Goal: Task Accomplishment & Management: Manage account settings

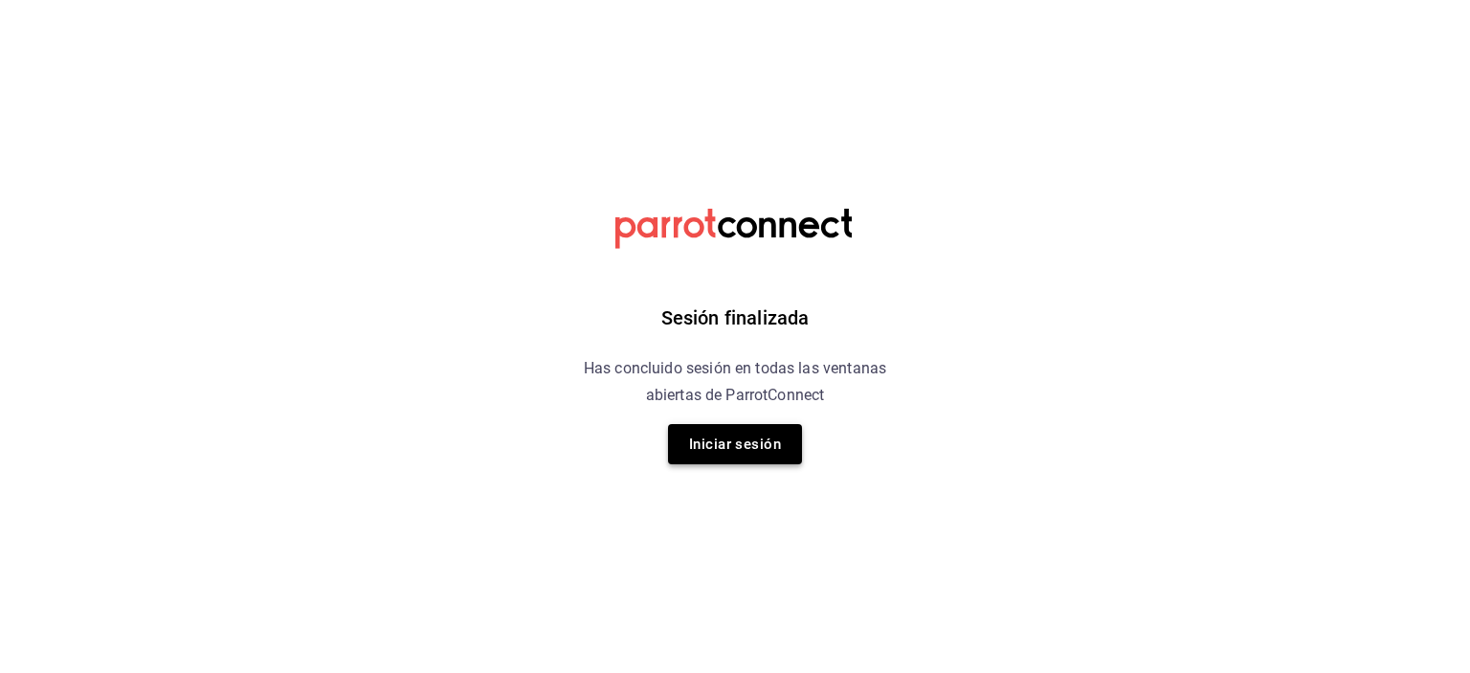
click at [737, 440] on button "Iniciar sesión" at bounding box center [735, 444] width 134 height 40
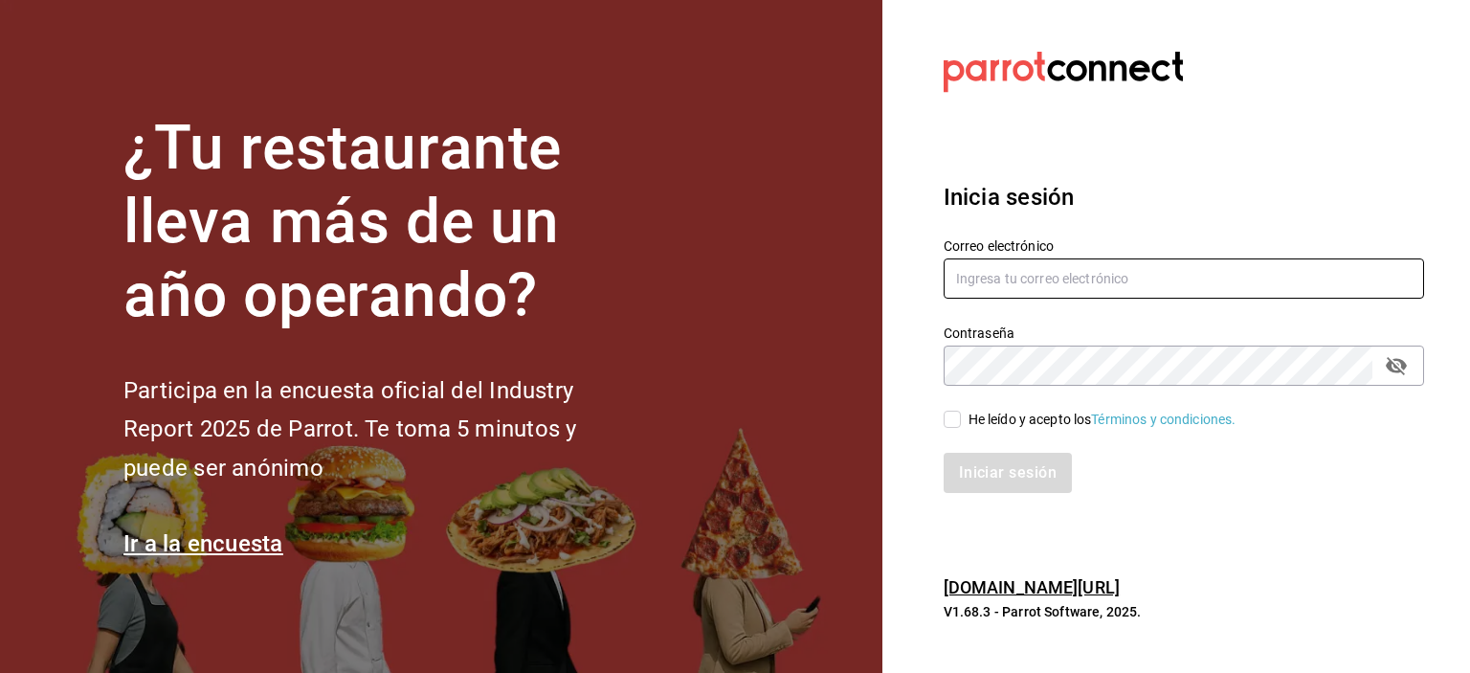
type input "[EMAIL_ADDRESS][DOMAIN_NAME]"
click at [942, 420] on div "He leído y acepto los Términos y condiciones." at bounding box center [1173, 408] width 504 height 44
click at [949, 419] on input "He leído y acepto los Términos y condiciones." at bounding box center [952, 419] width 17 height 17
checkbox input "true"
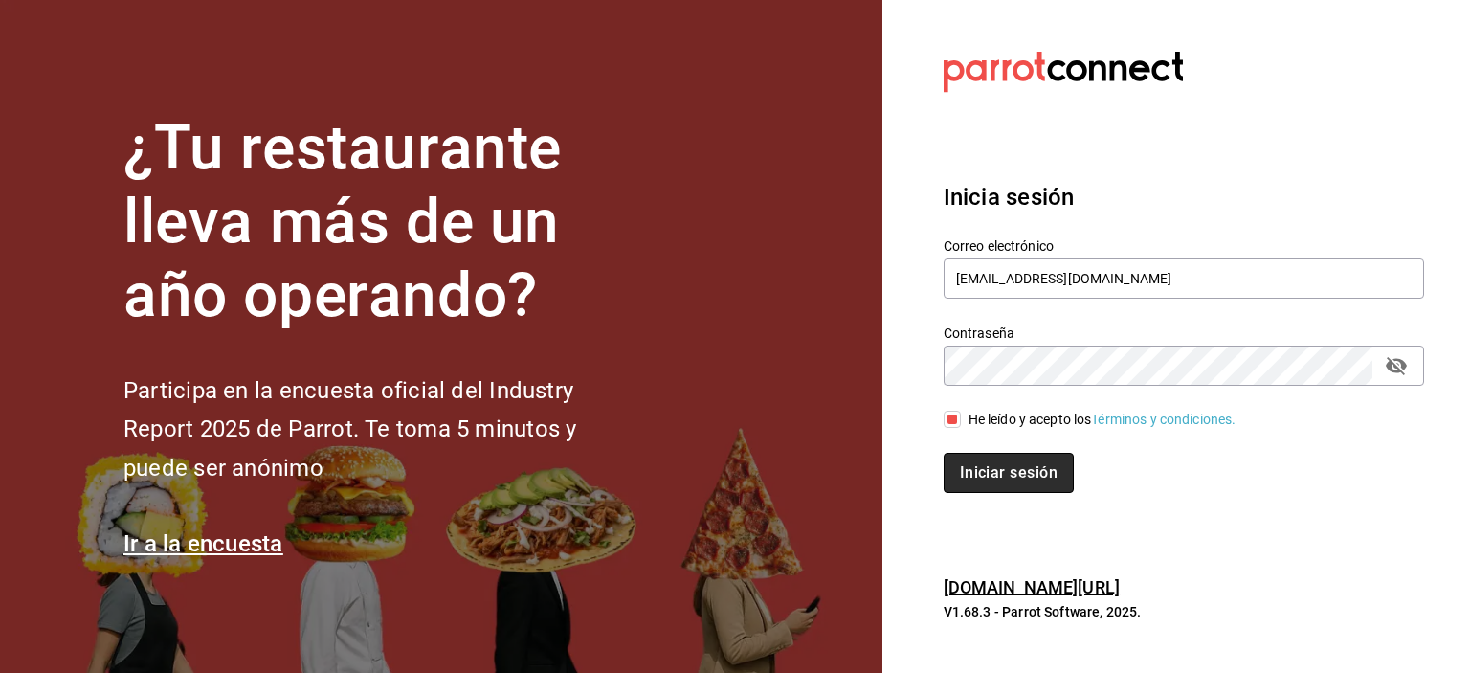
click at [984, 473] on button "Iniciar sesión" at bounding box center [1009, 473] width 130 height 40
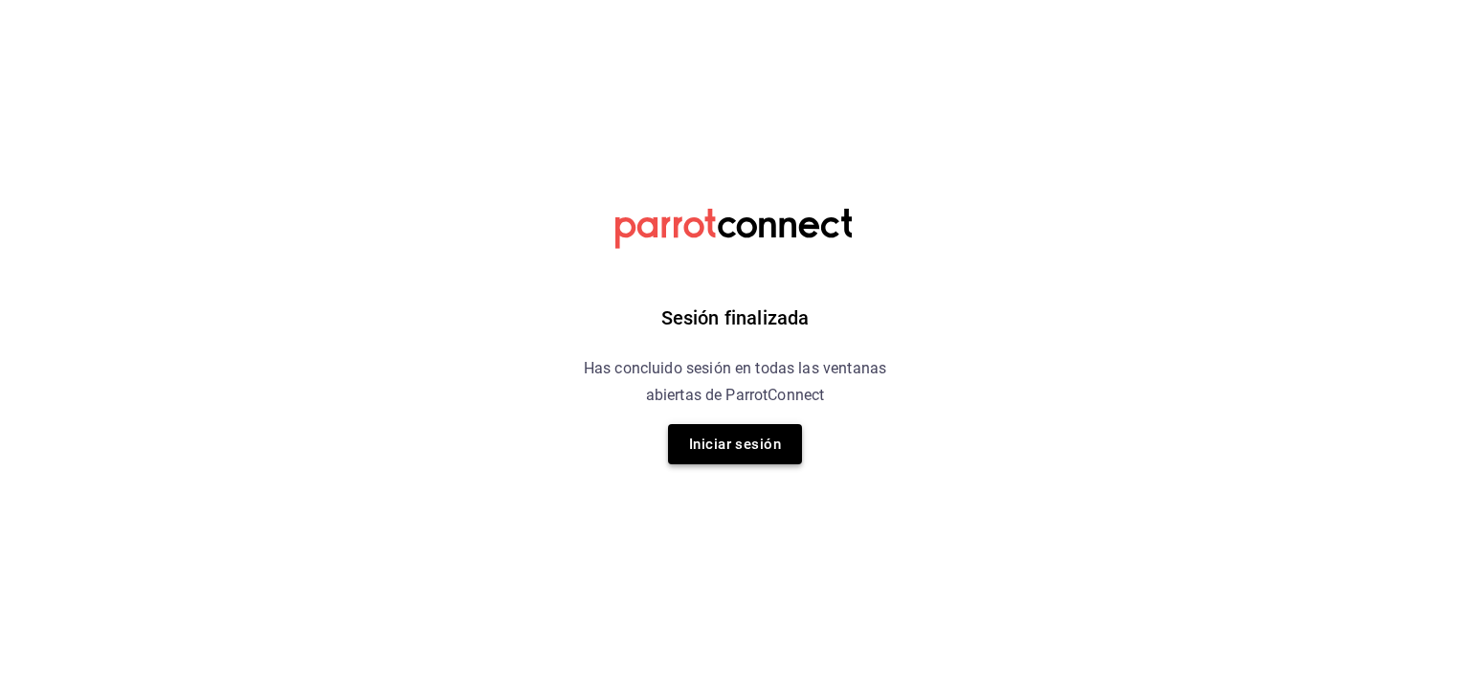
click at [771, 445] on button "Iniciar sesión" at bounding box center [735, 444] width 134 height 40
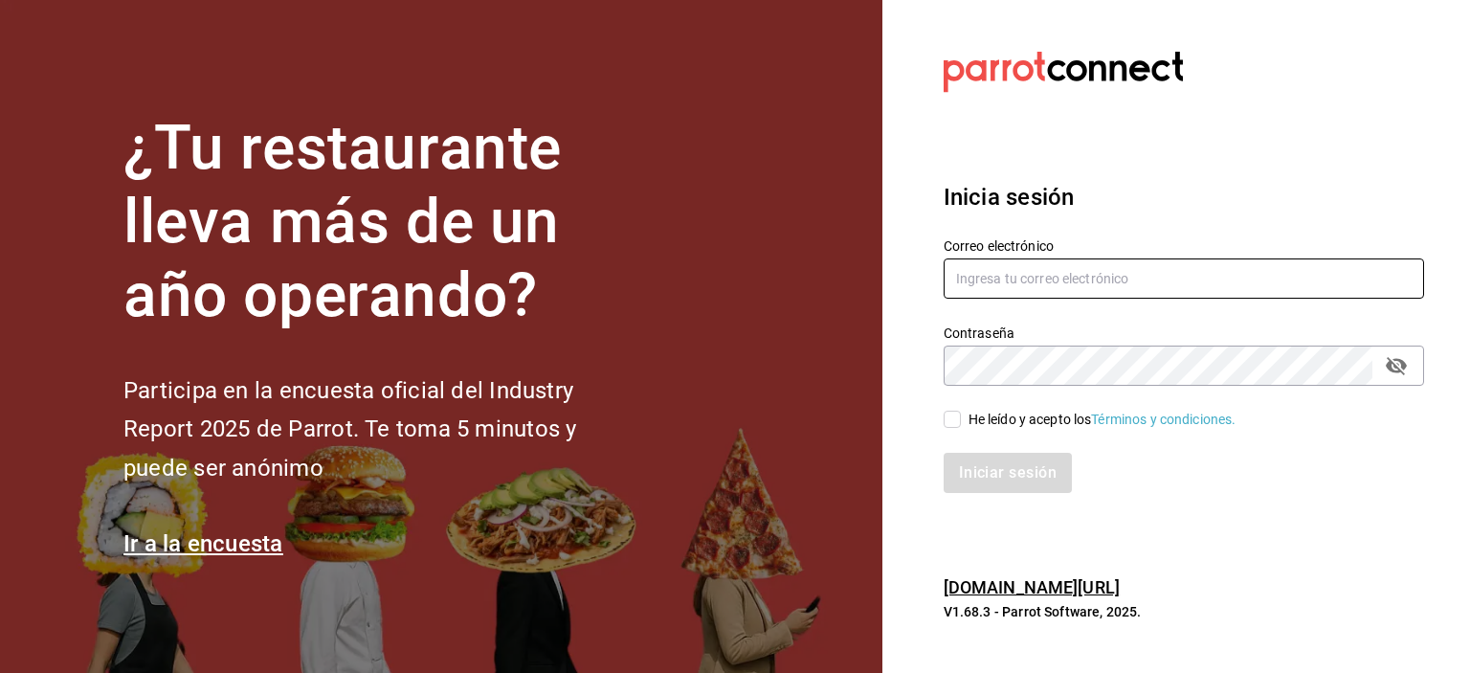
type input "[EMAIL_ADDRESS][DOMAIN_NAME]"
click at [948, 419] on input "He leído y acepto los Términos y condiciones." at bounding box center [952, 419] width 17 height 17
checkbox input "true"
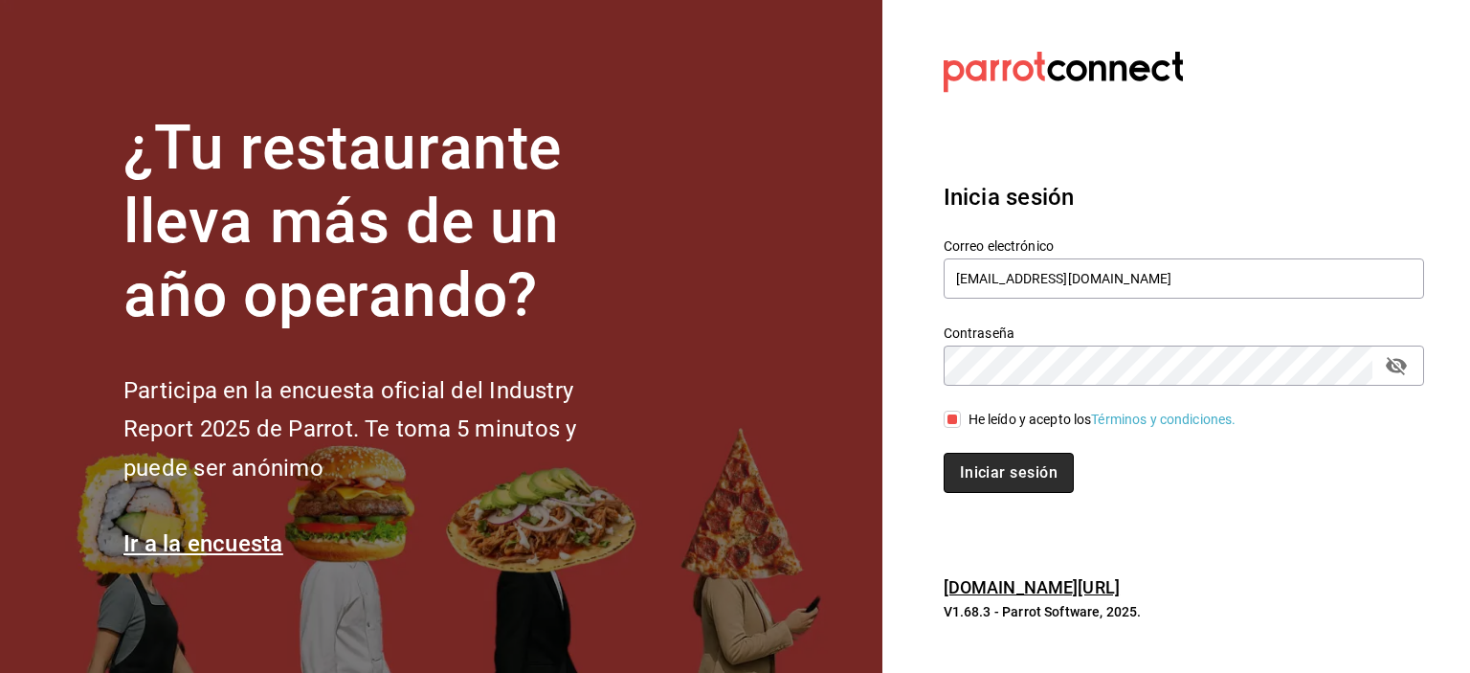
click at [984, 453] on button "Iniciar sesión" at bounding box center [1009, 473] width 130 height 40
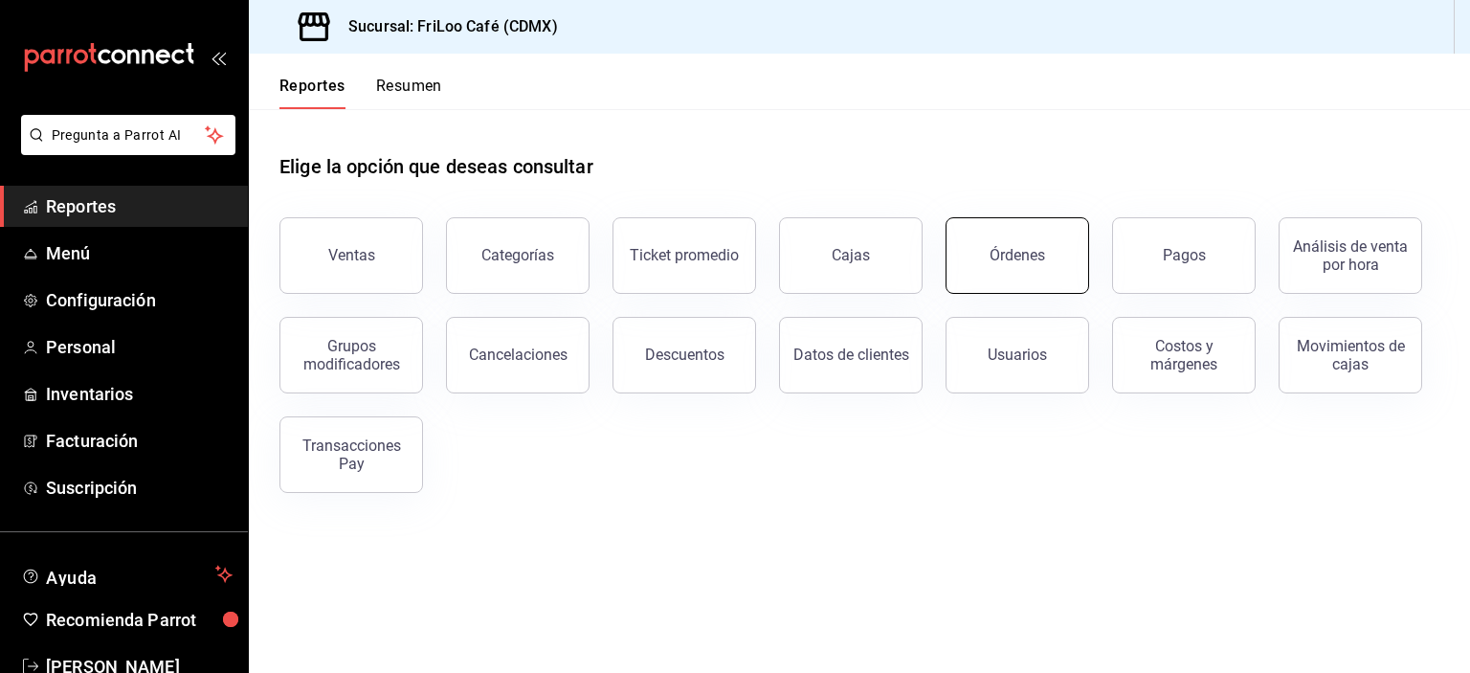
click at [999, 276] on button "Órdenes" at bounding box center [1018, 255] width 144 height 77
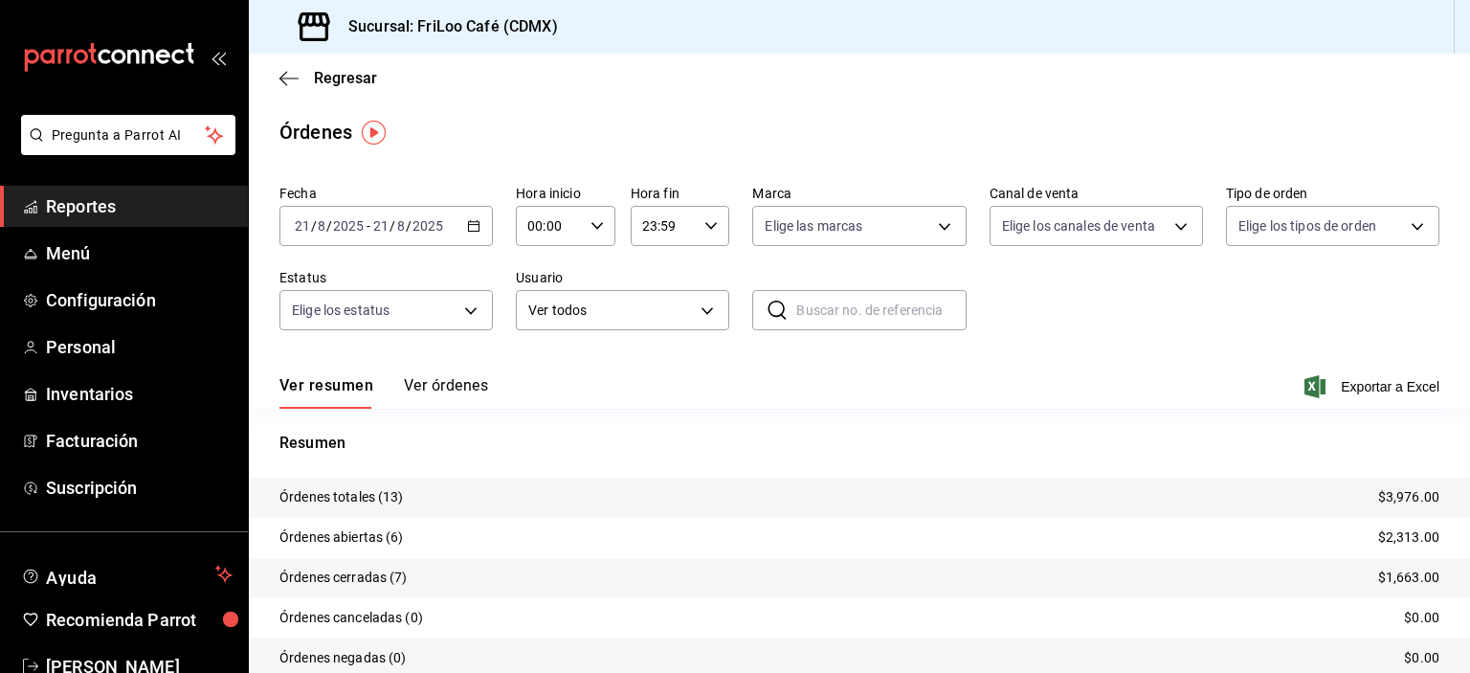
click at [467, 233] on icon "button" at bounding box center [473, 225] width 13 height 13
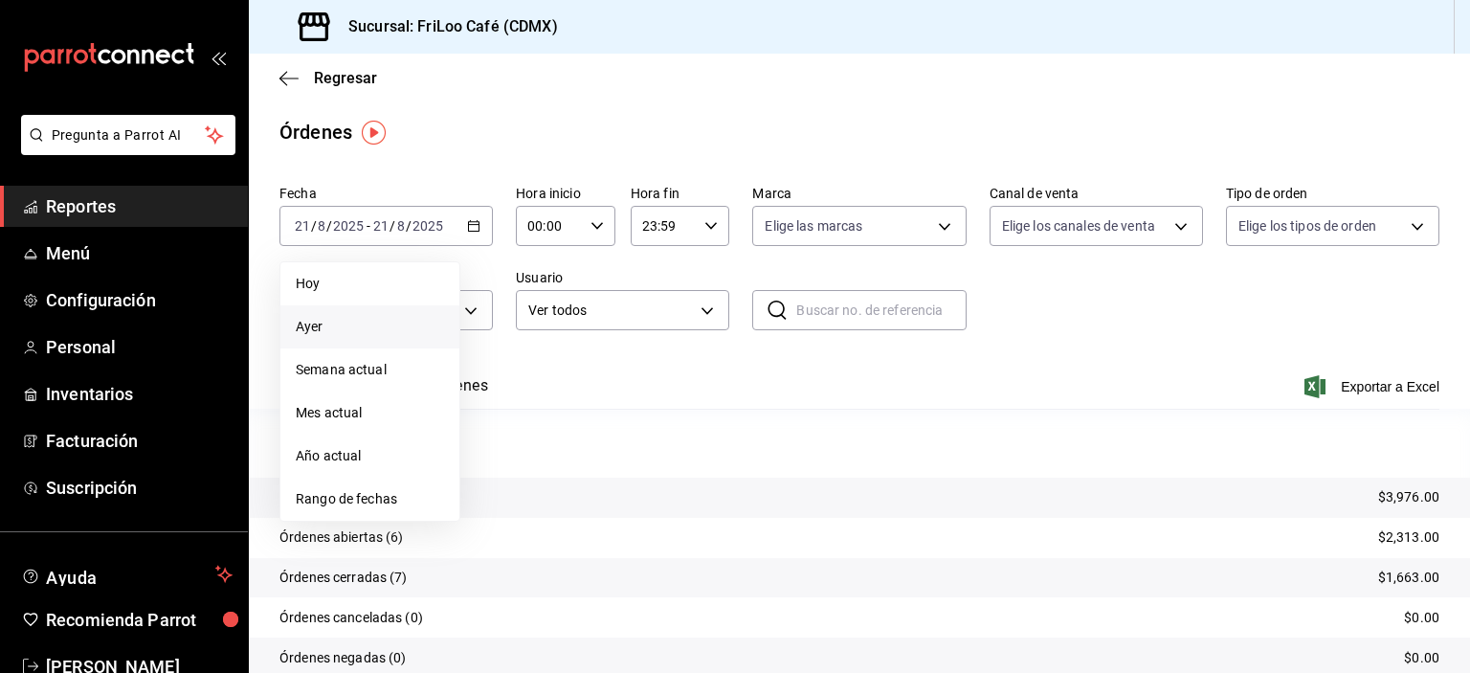
click at [325, 322] on span "Ayer" at bounding box center [370, 327] width 148 height 20
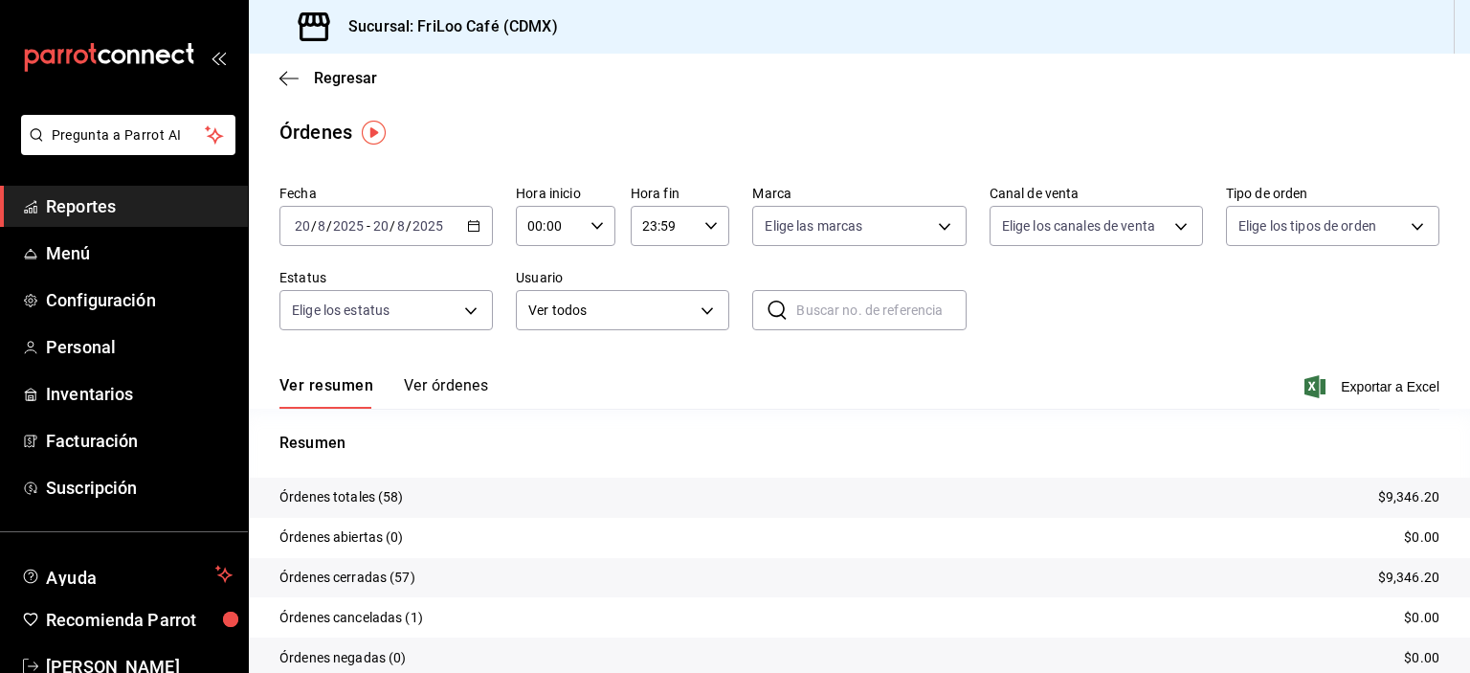
click at [467, 389] on button "Ver órdenes" at bounding box center [446, 392] width 84 height 33
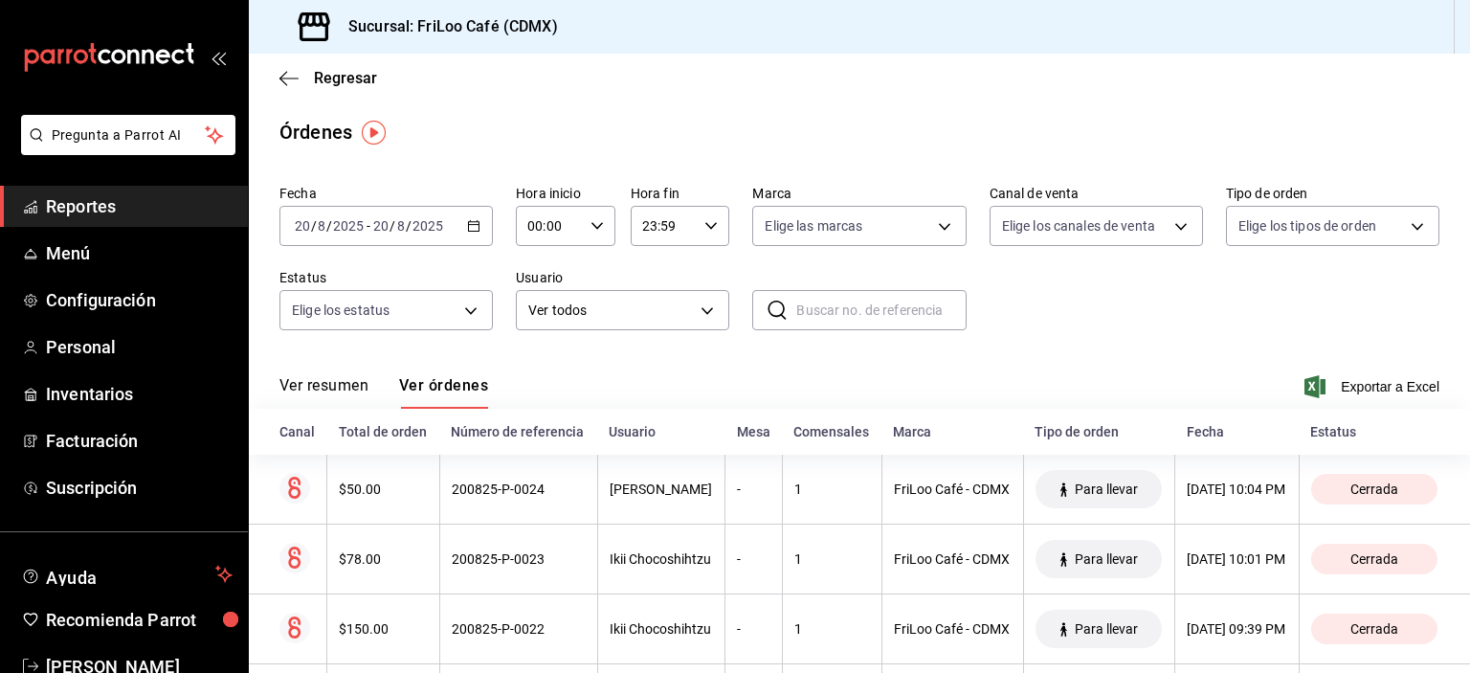
click at [705, 229] on icon "button" at bounding box center [711, 225] width 13 height 13
click at [654, 294] on span "15" at bounding box center [650, 286] width 18 height 15
click at [705, 278] on span "00" at bounding box center [699, 274] width 18 height 15
type input "15:00"
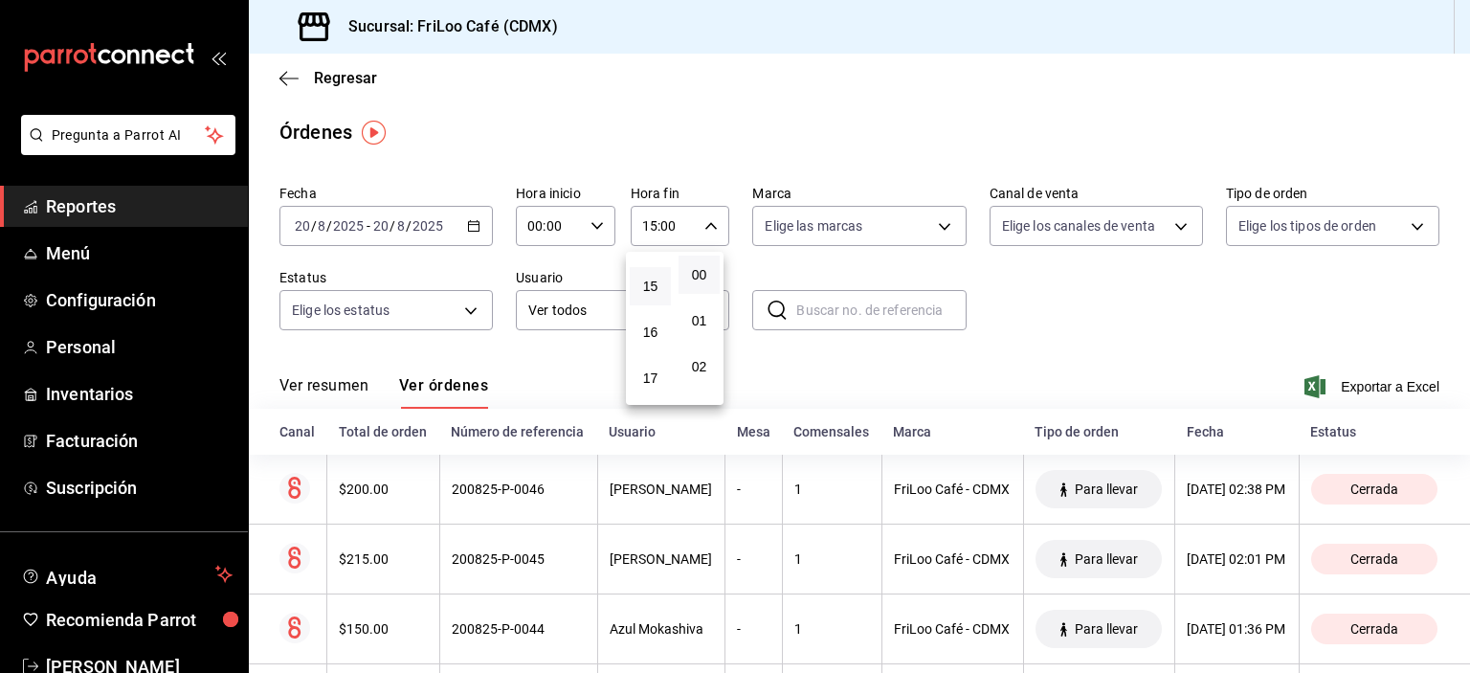
click at [923, 274] on div at bounding box center [735, 336] width 1470 height 673
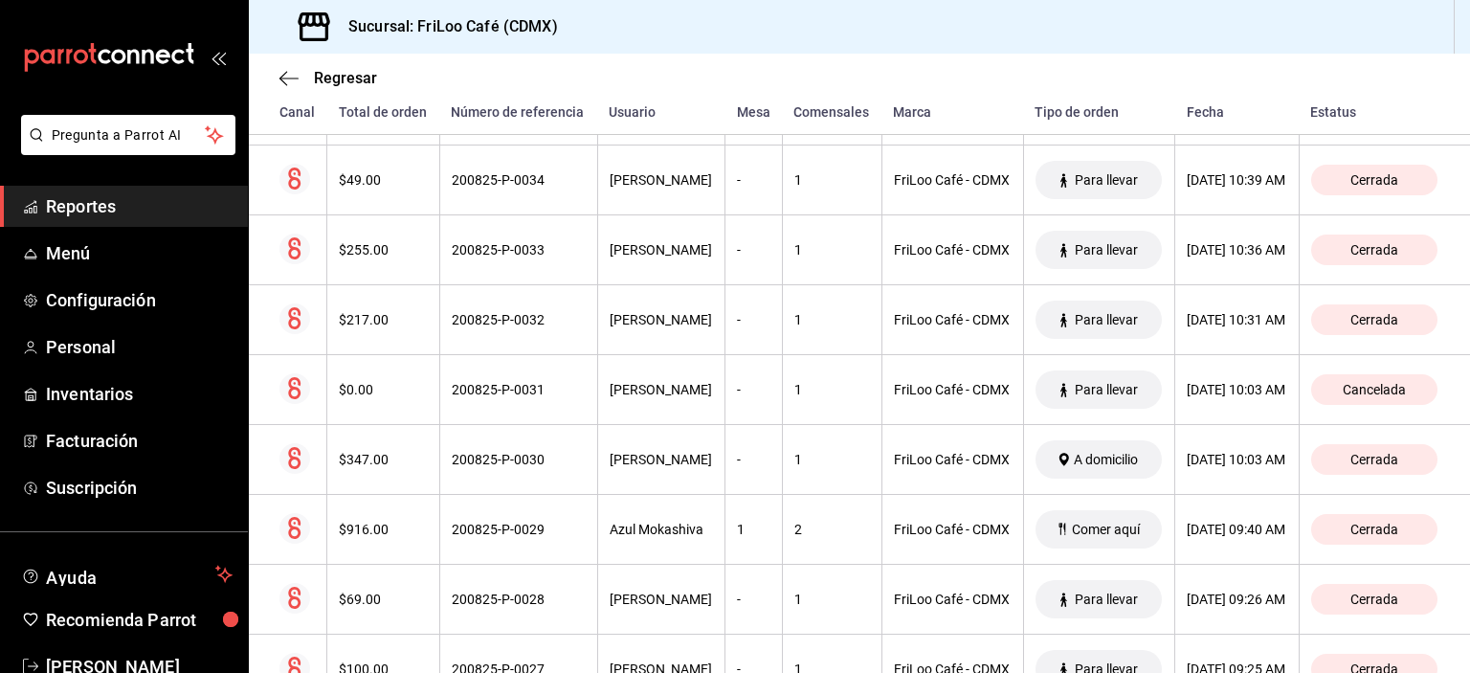
scroll to position [1186, 0]
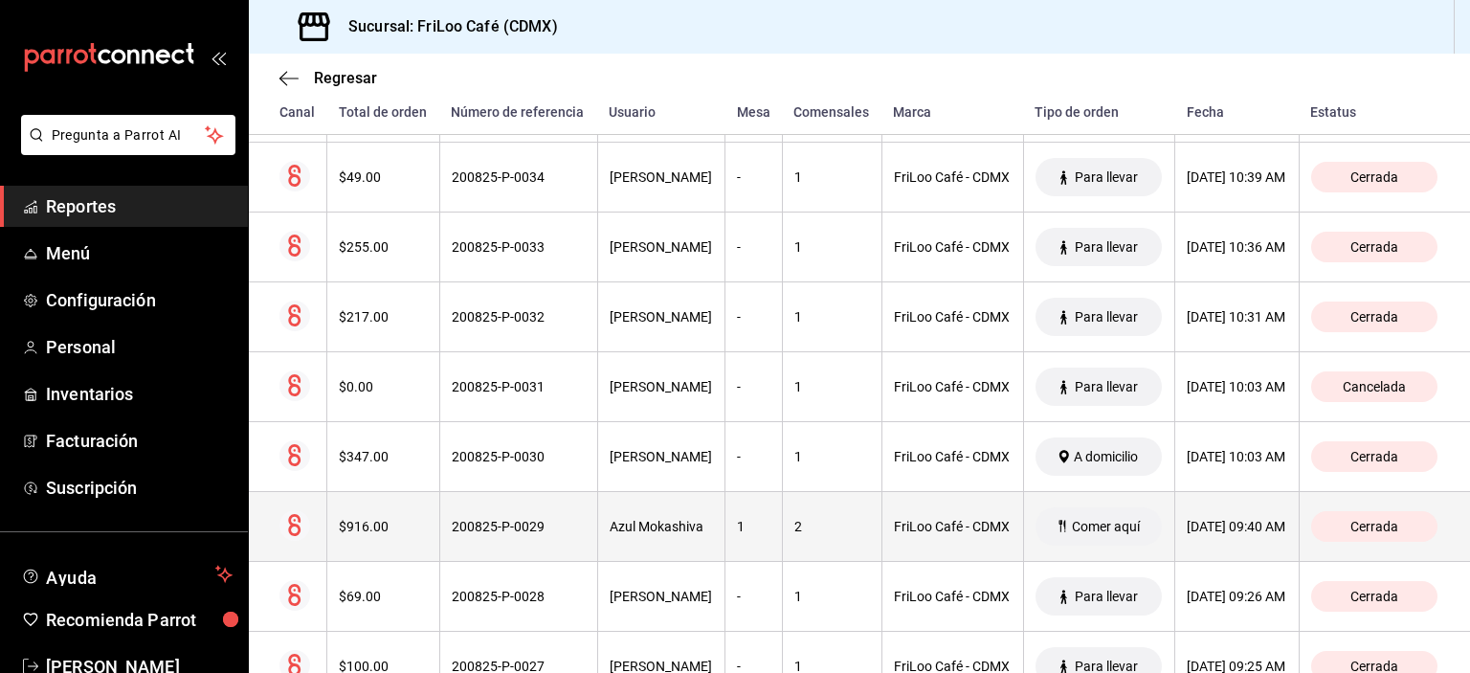
click at [654, 534] on div "Azul Mokashiva" at bounding box center [662, 526] width 104 height 15
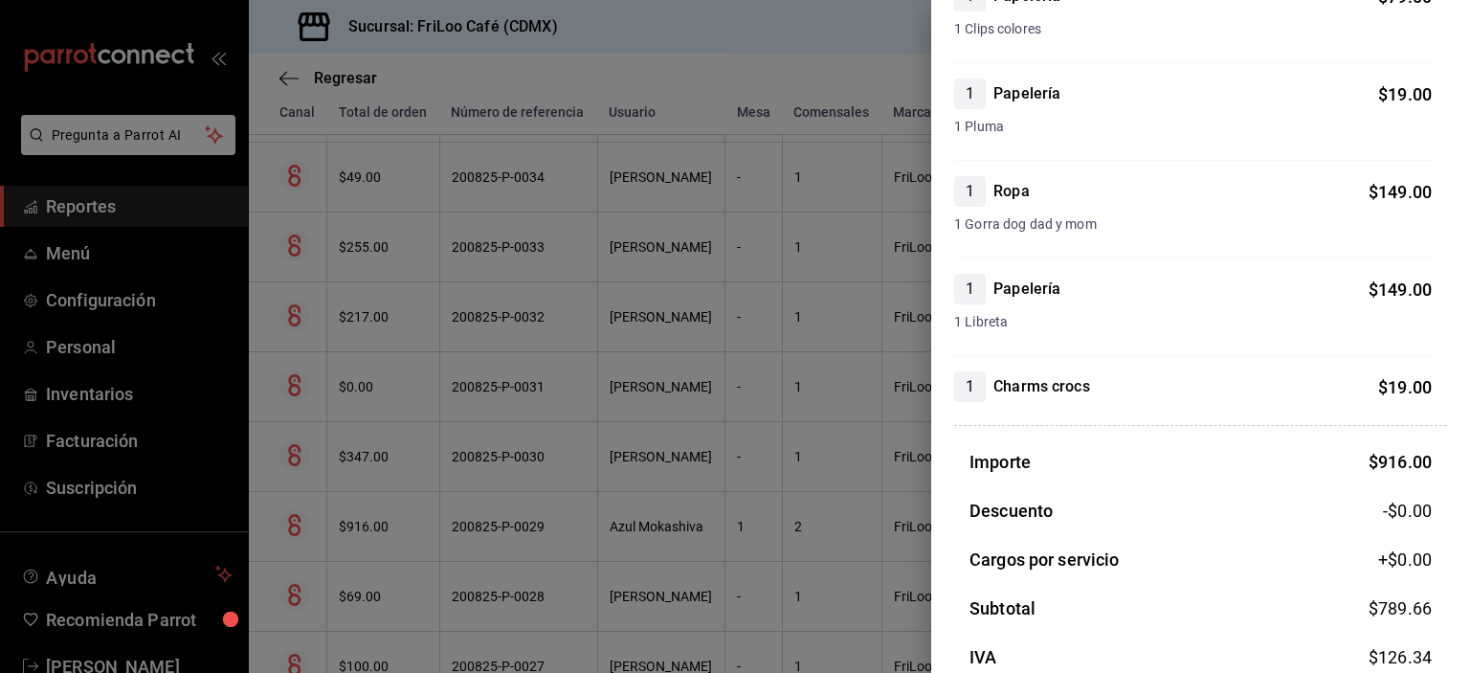
scroll to position [877, 0]
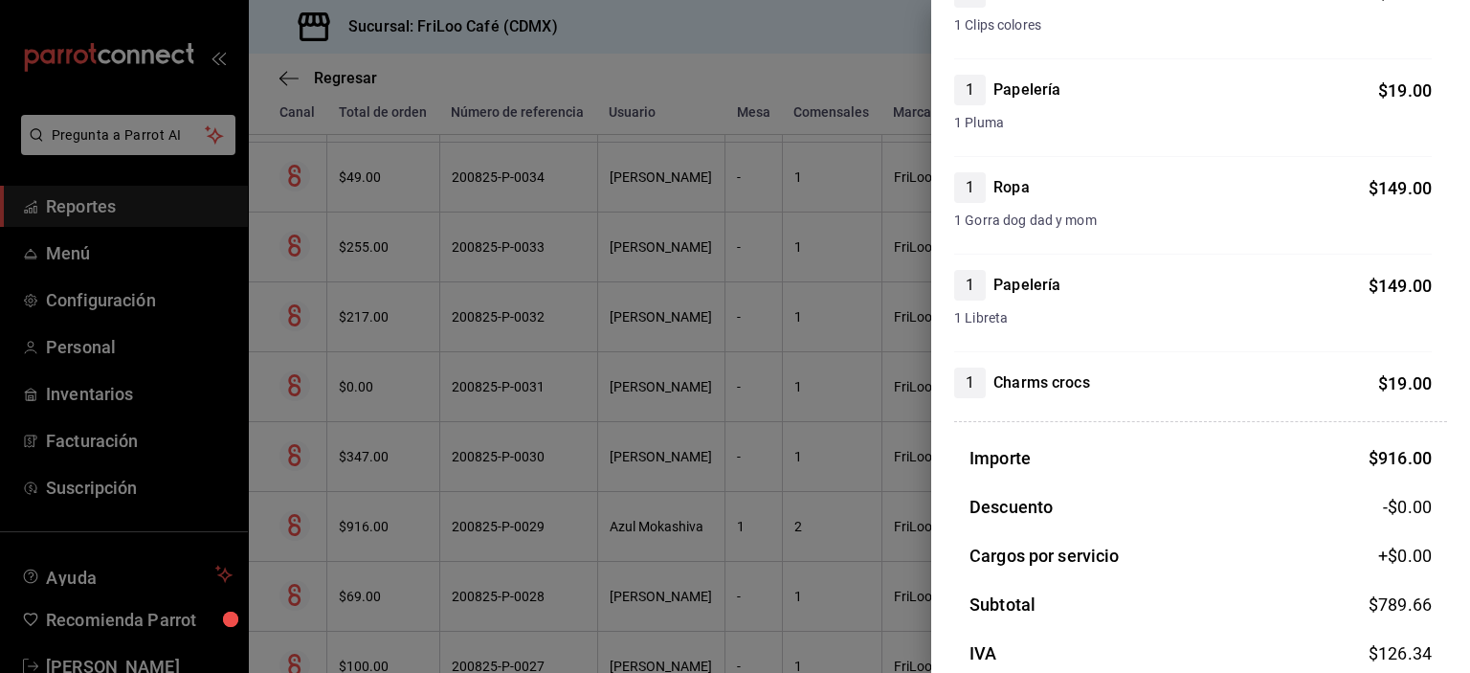
click at [863, 474] on div at bounding box center [735, 336] width 1470 height 673
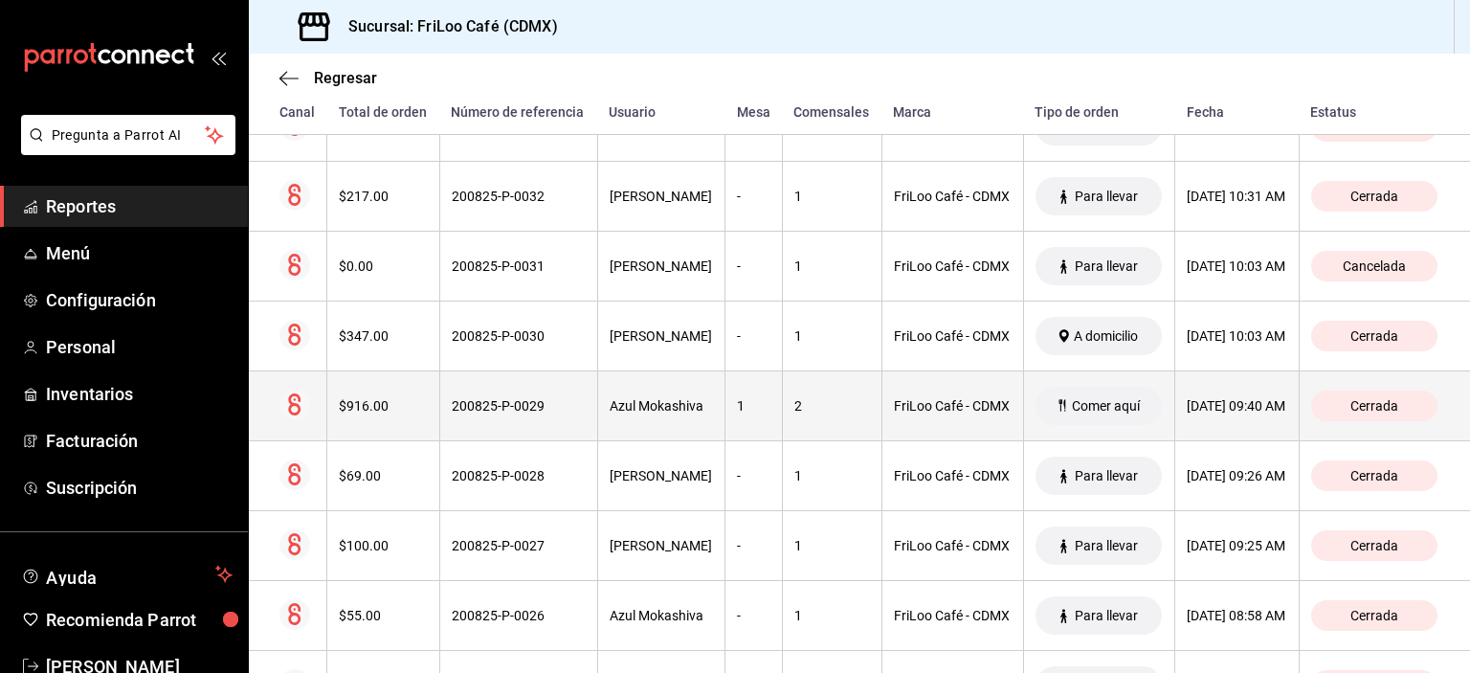
scroll to position [1305, 0]
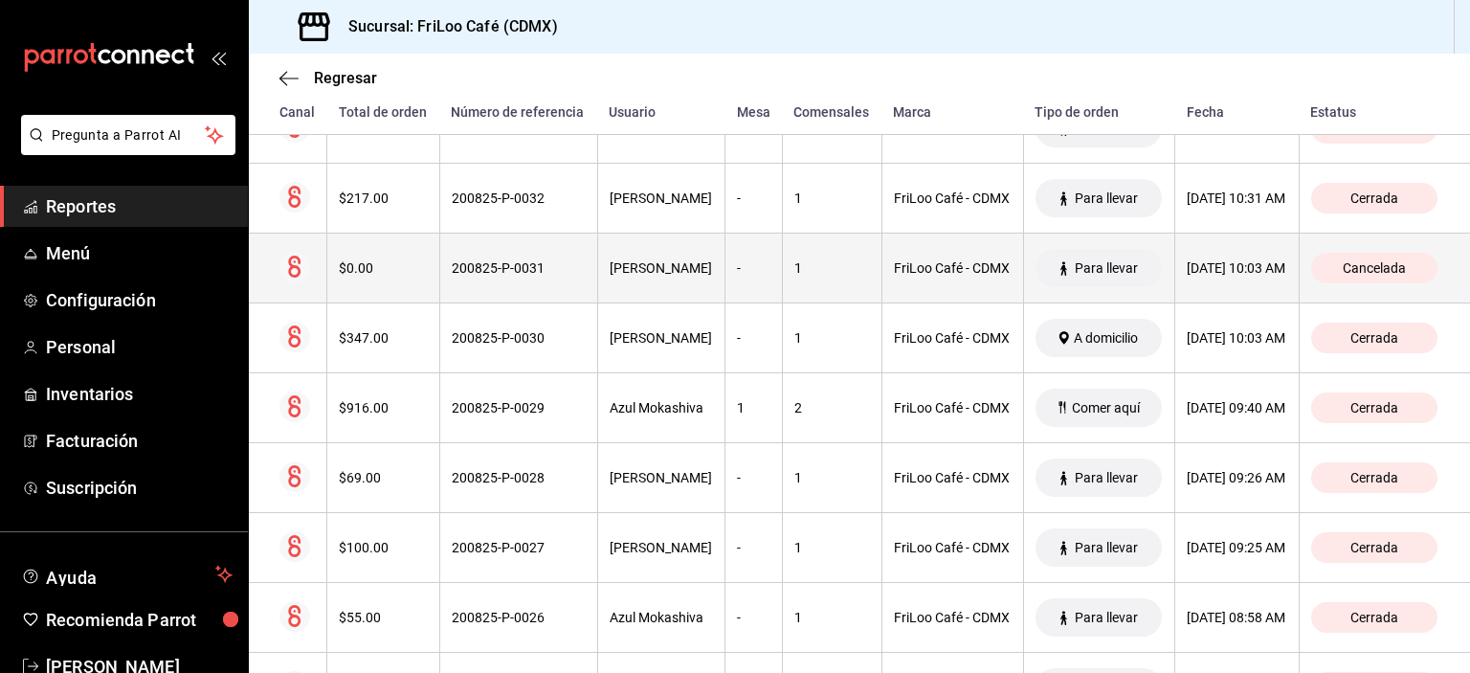
click at [795, 276] on div "1" at bounding box center [833, 267] width 76 height 15
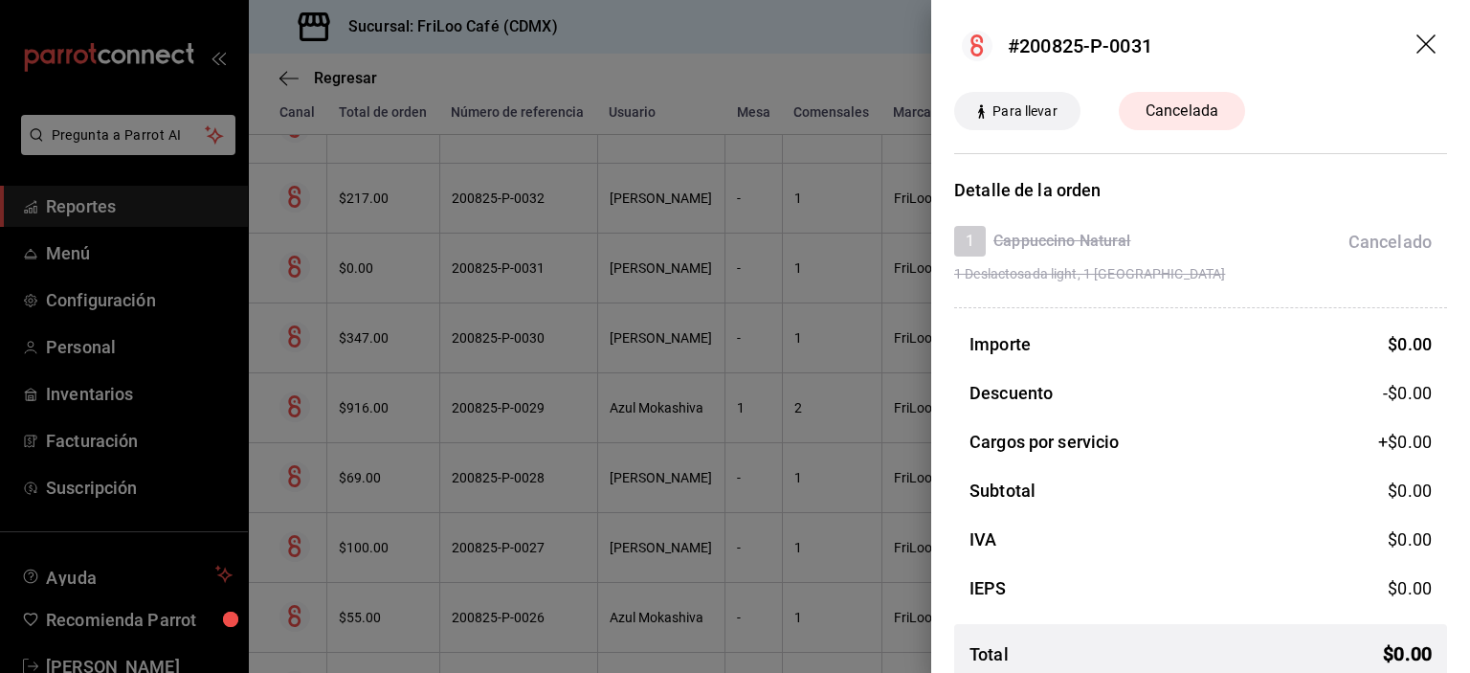
click at [789, 277] on div at bounding box center [735, 336] width 1470 height 673
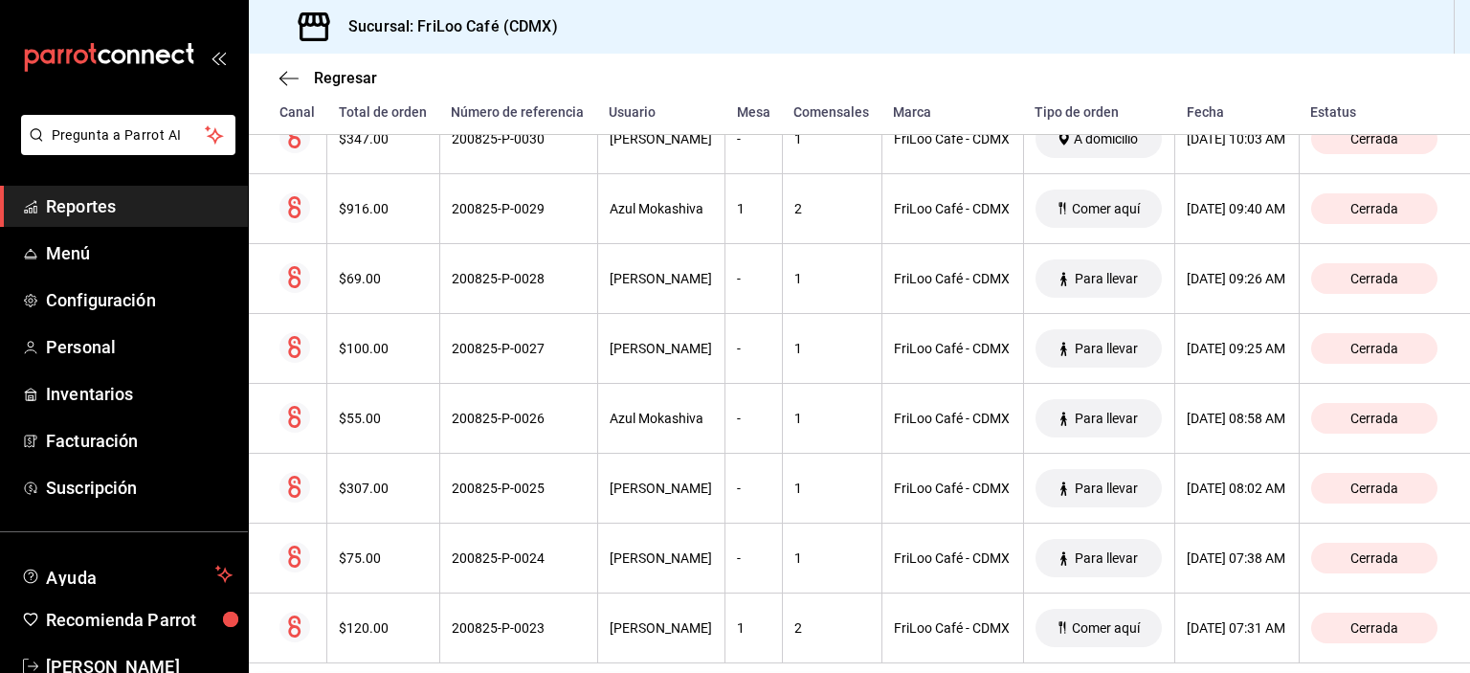
scroll to position [1544, 0]
